Goal: Find specific page/section: Find specific page/section

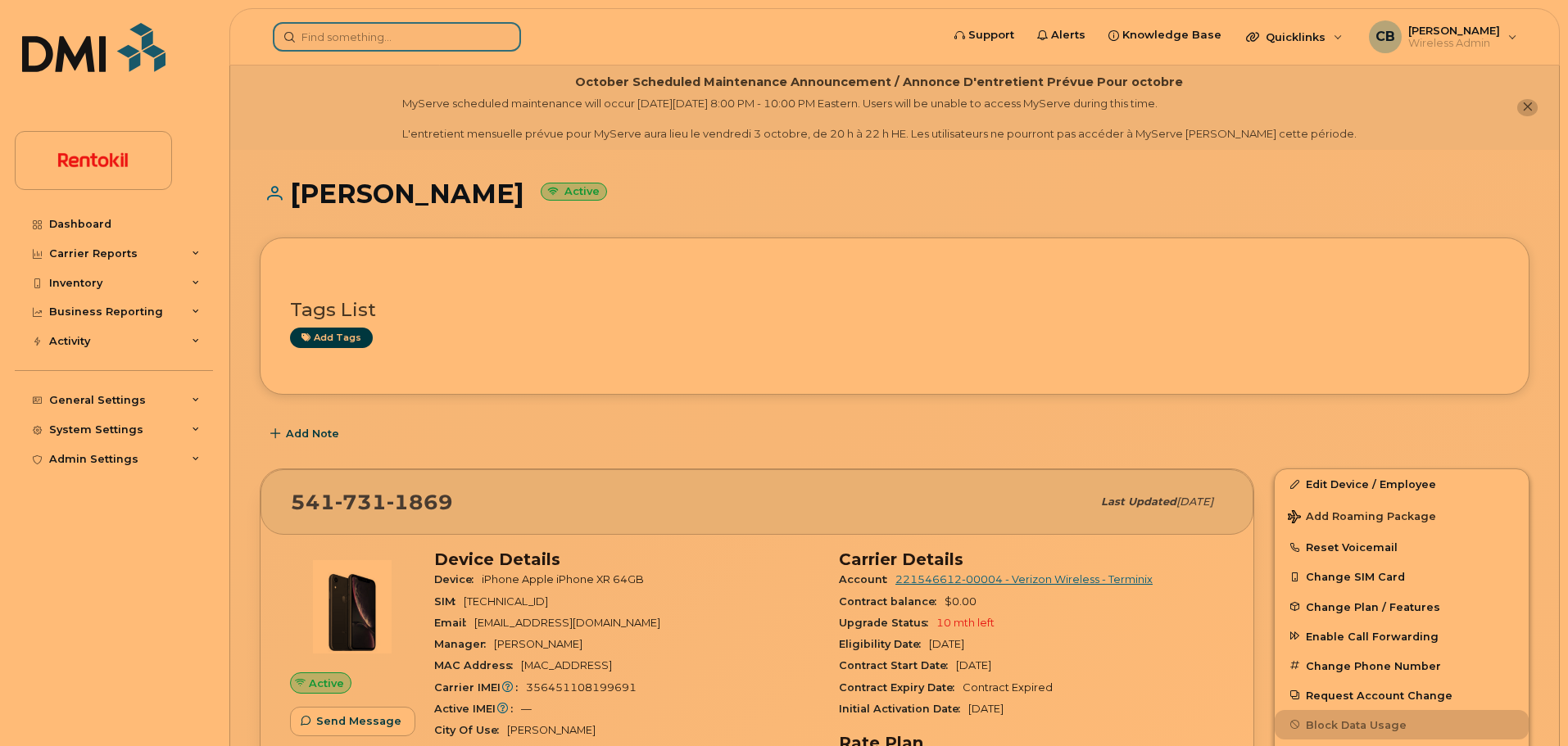
click at [432, 32] on input at bounding box center [397, 37] width 248 height 30
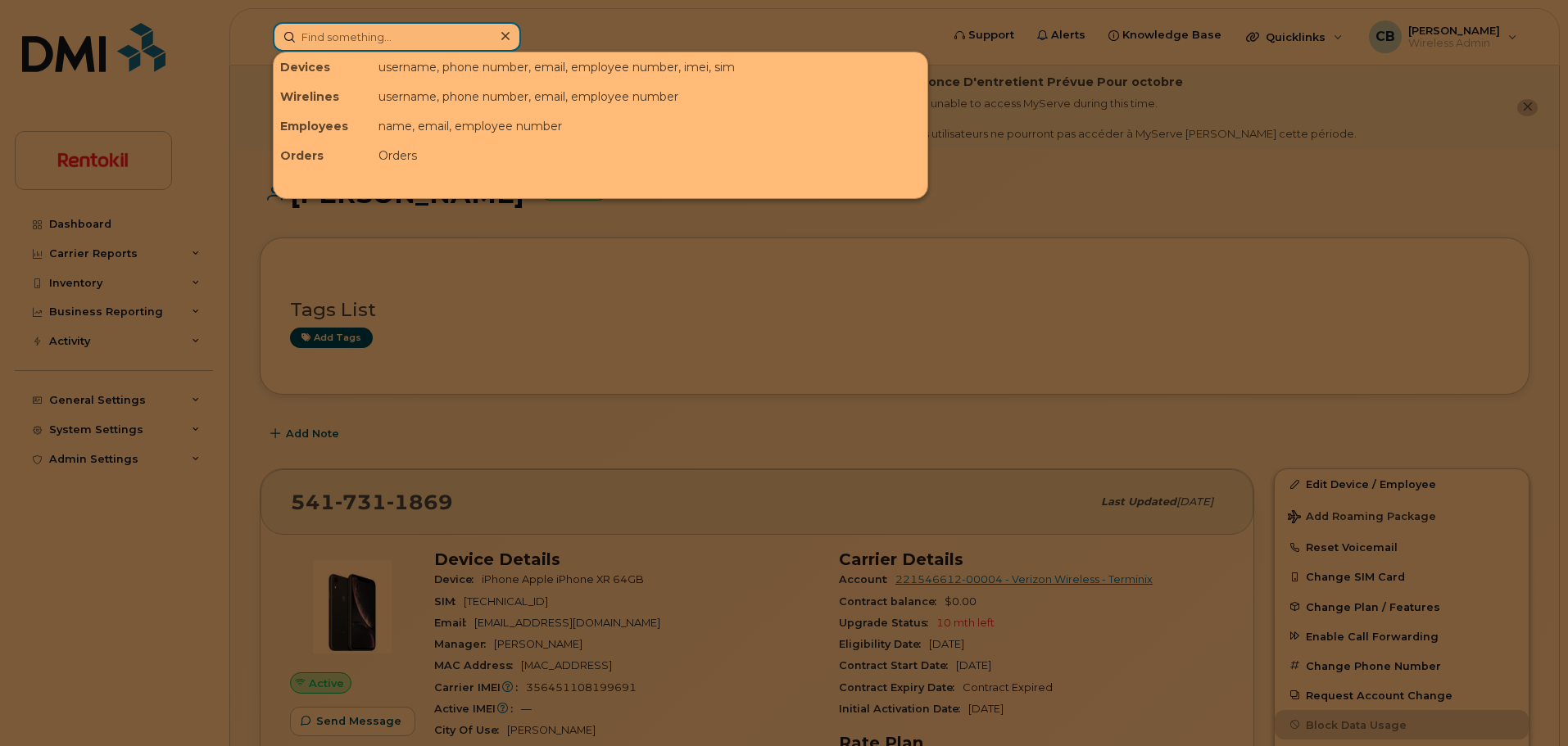
paste input "954.913.0081"
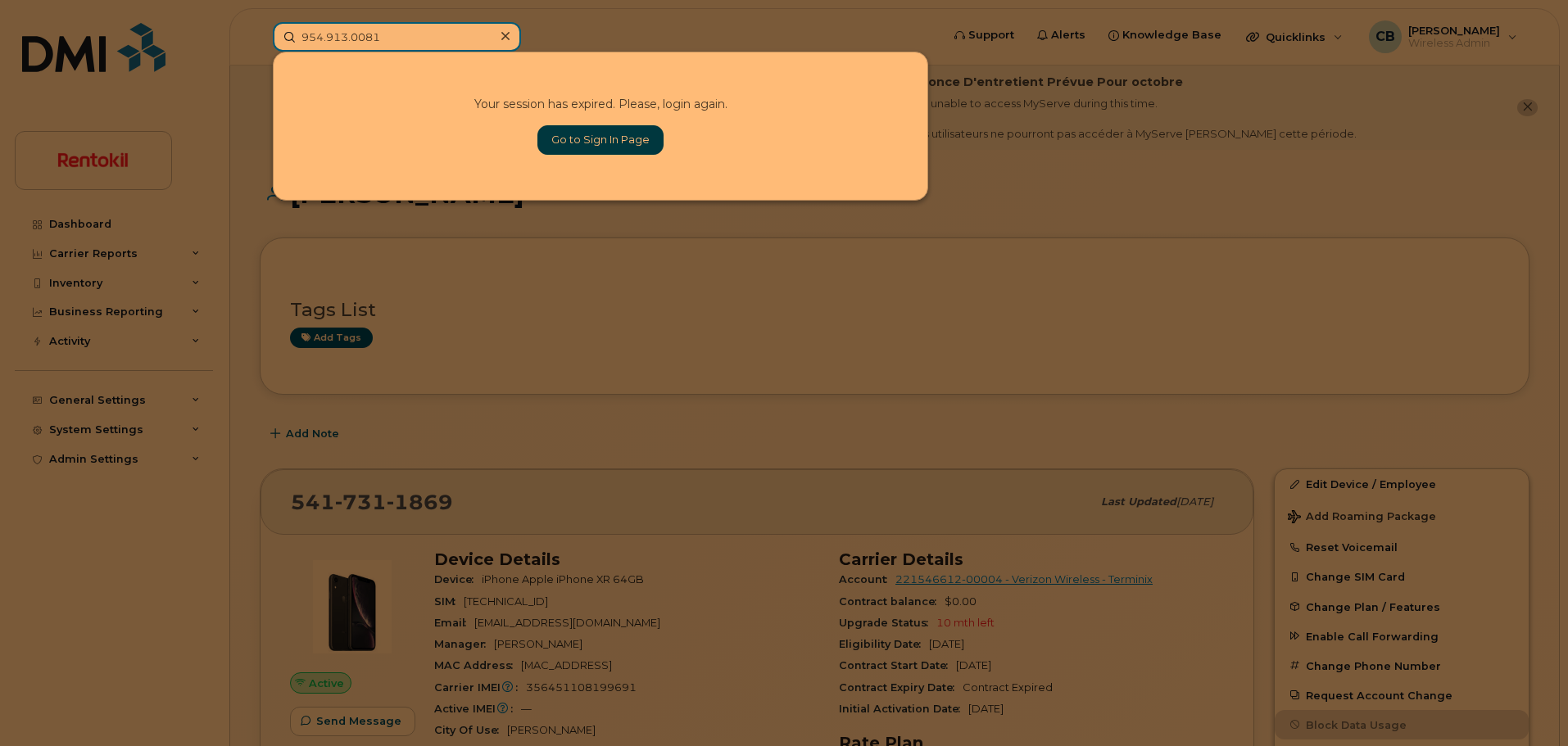
type input "954.913.0081"
click at [578, 139] on link "Go to Sign In Page" at bounding box center [601, 140] width 126 height 30
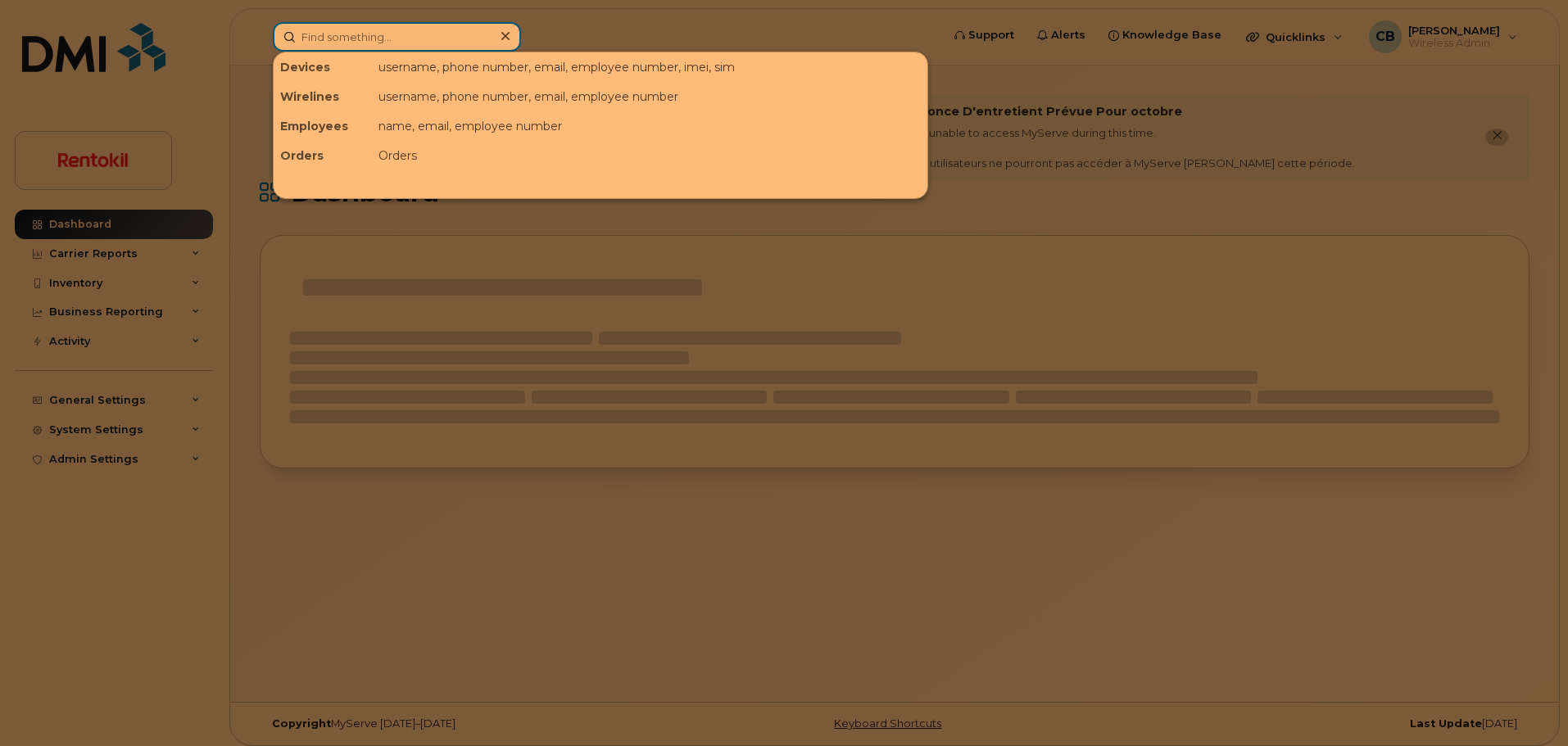
click at [387, 30] on input at bounding box center [397, 37] width 248 height 30
paste input "954.913.0081"
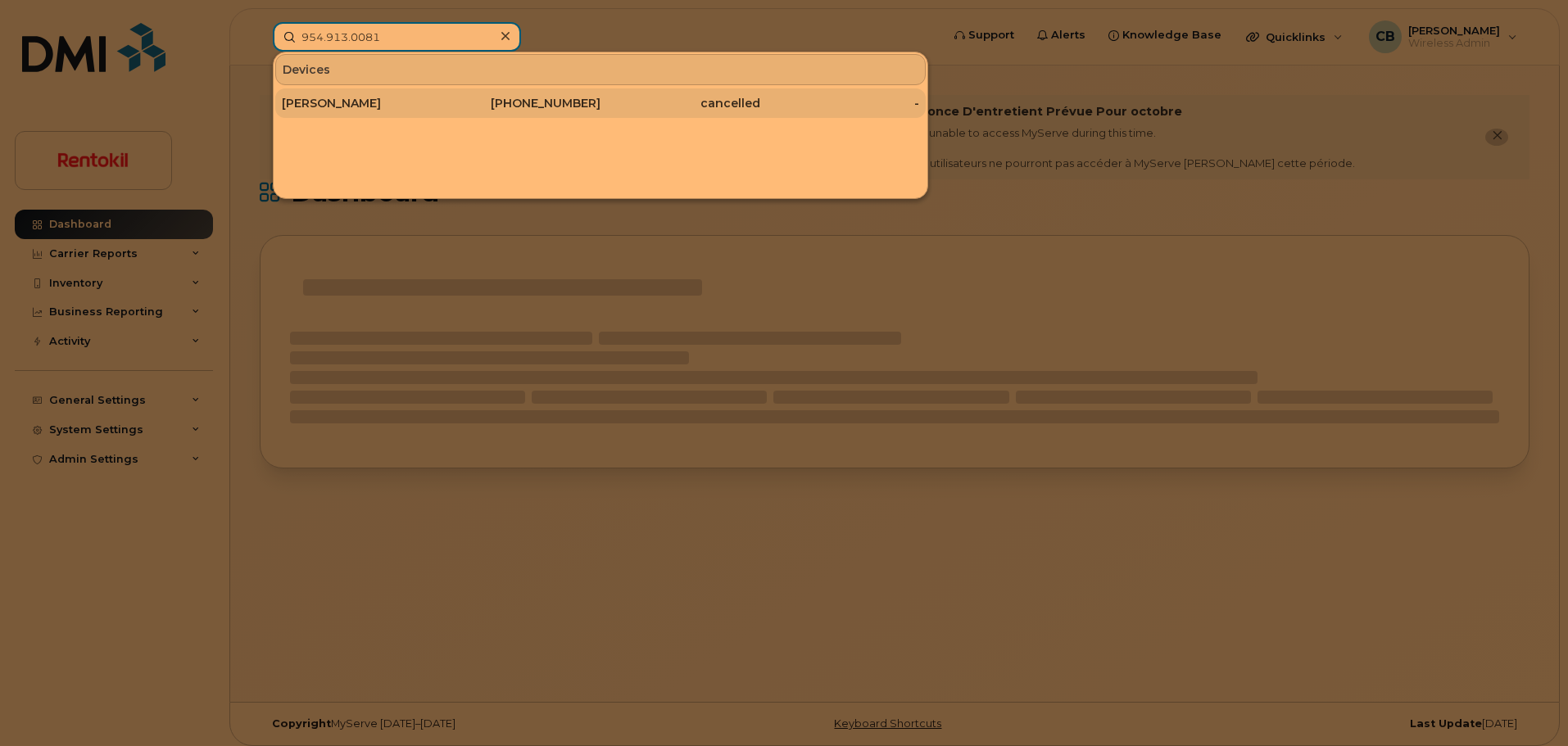
type input "954.913.0081"
click at [339, 104] on div "[PERSON_NAME]" at bounding box center [362, 104] width 159 height 17
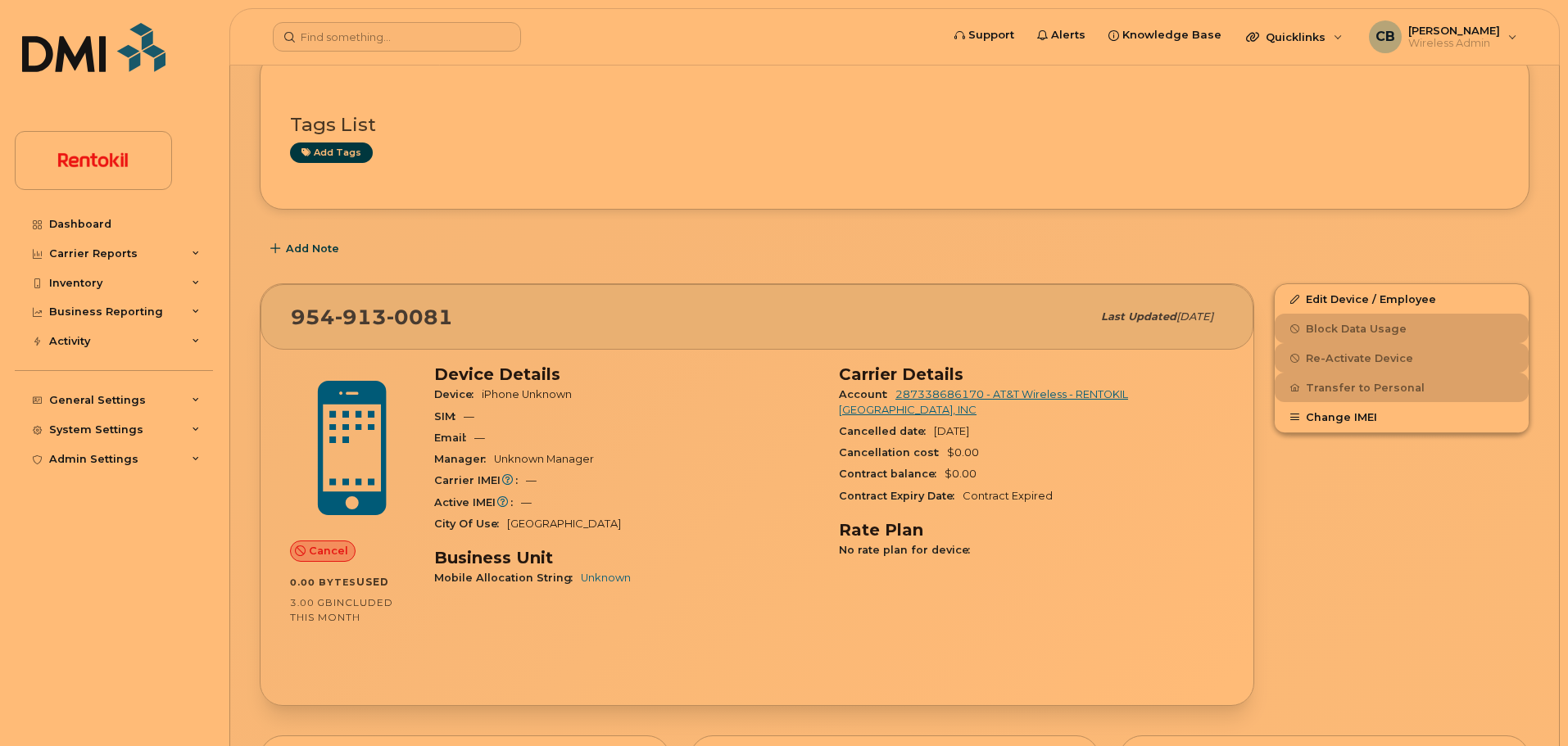
scroll to position [189, 0]
